Goal: Information Seeking & Learning: Learn about a topic

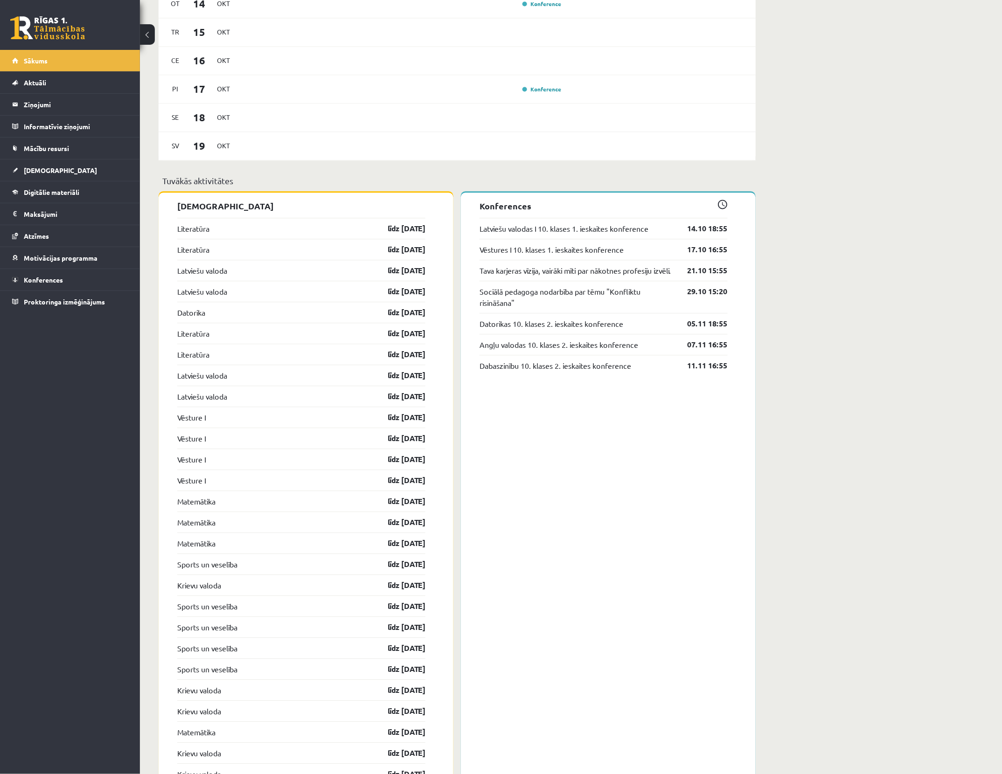
scroll to position [667, 0]
click at [57, 189] on span "Digitālie materiāli" at bounding box center [51, 192] width 55 height 8
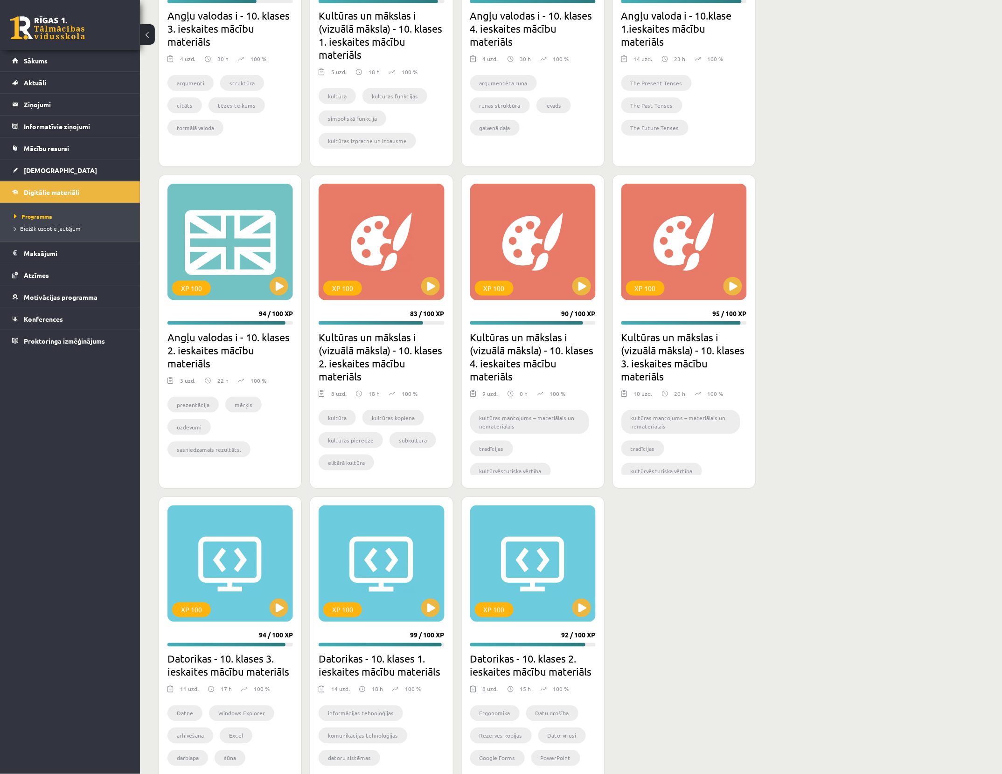
scroll to position [1553, 0]
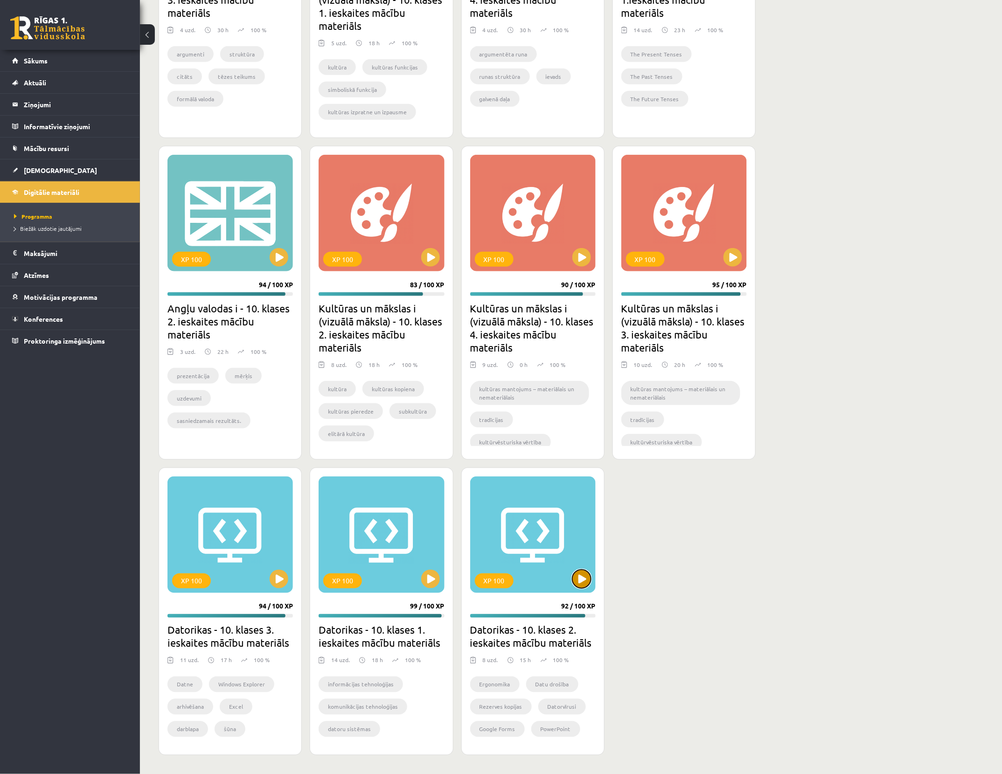
click at [577, 586] on button at bounding box center [581, 579] width 19 height 19
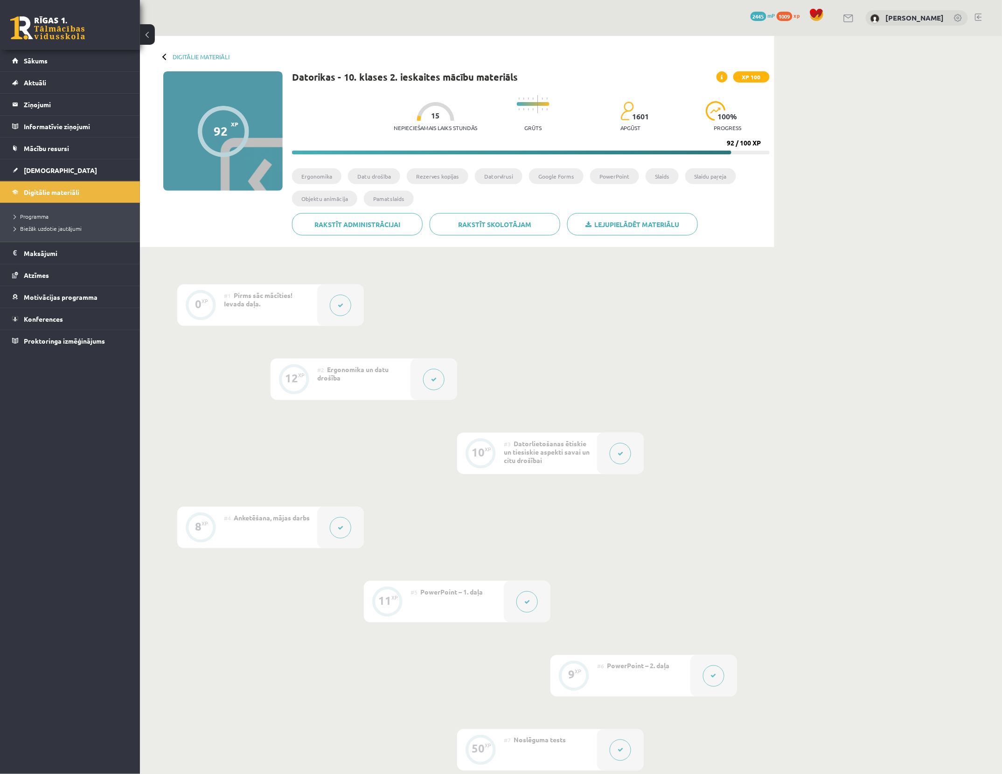
click at [446, 381] on div at bounding box center [433, 379] width 47 height 41
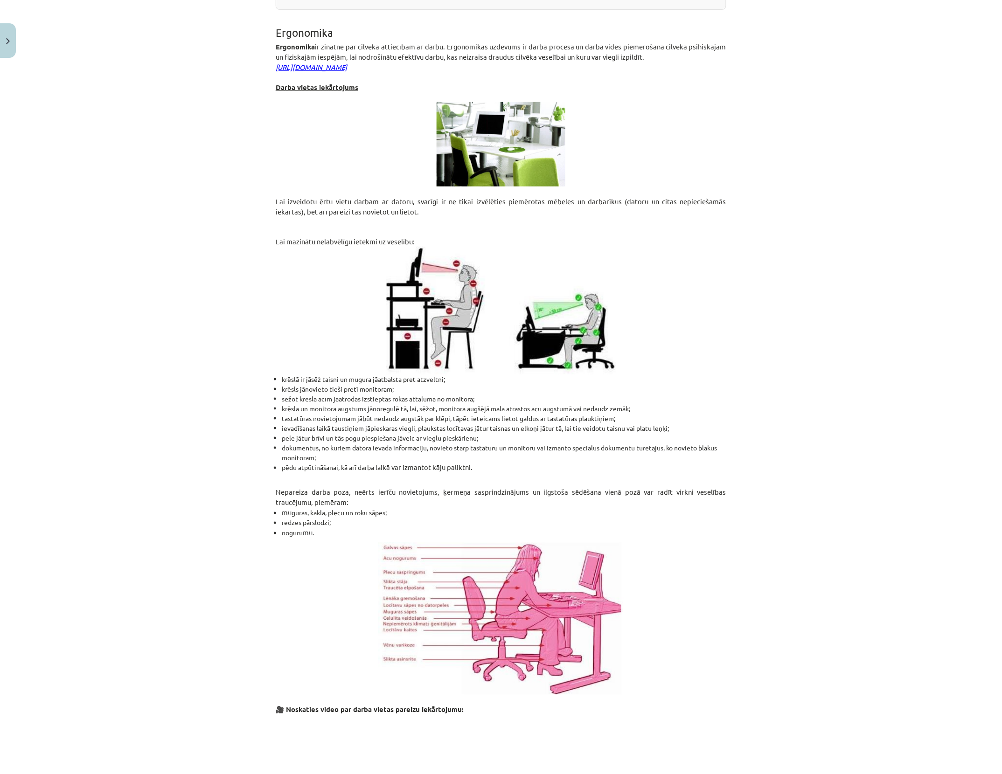
scroll to position [208, 0]
